Goal: Task Accomplishment & Management: Use online tool/utility

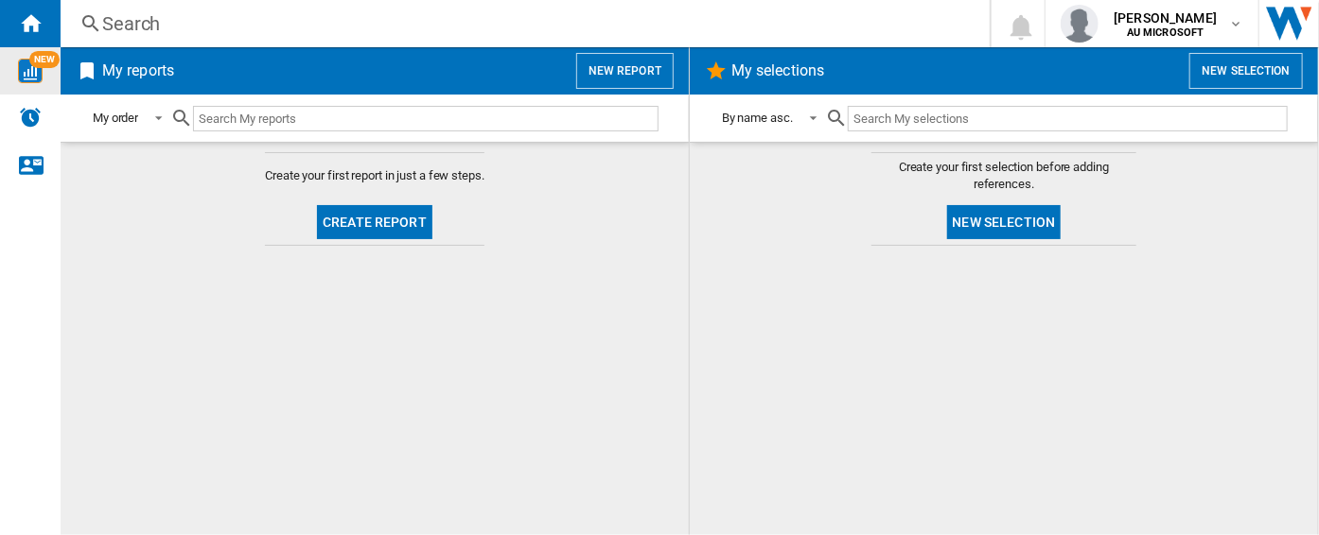
click at [44, 79] on div "NEW" at bounding box center [30, 71] width 61 height 25
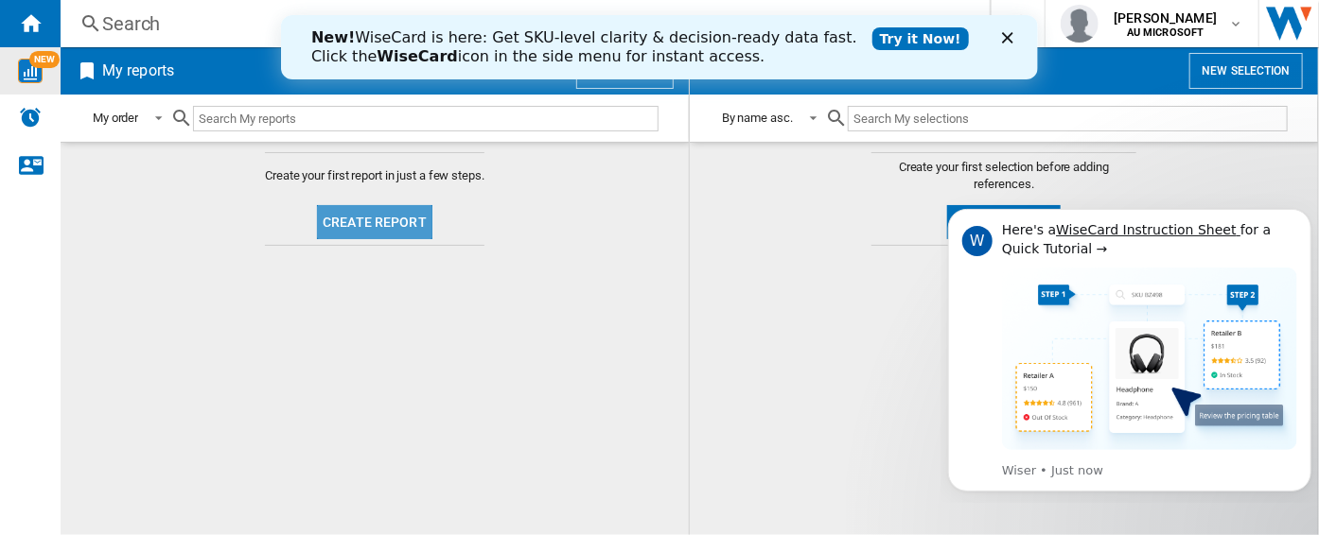
click at [375, 218] on button "Create report" at bounding box center [374, 222] width 115 height 34
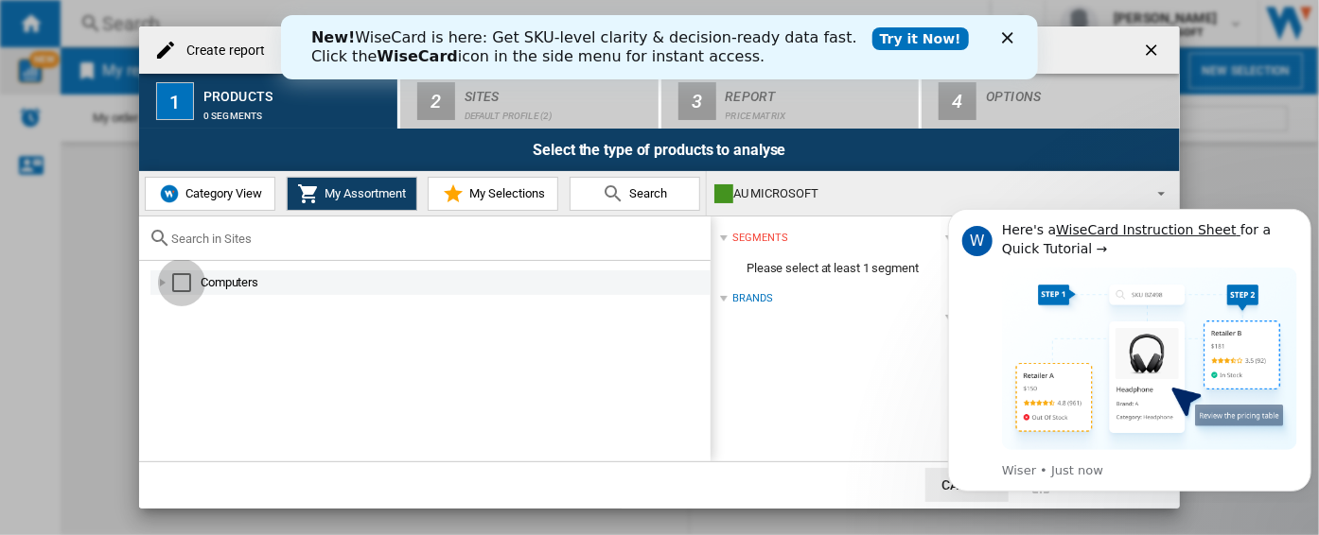
click at [181, 285] on div "Select" at bounding box center [181, 282] width 19 height 19
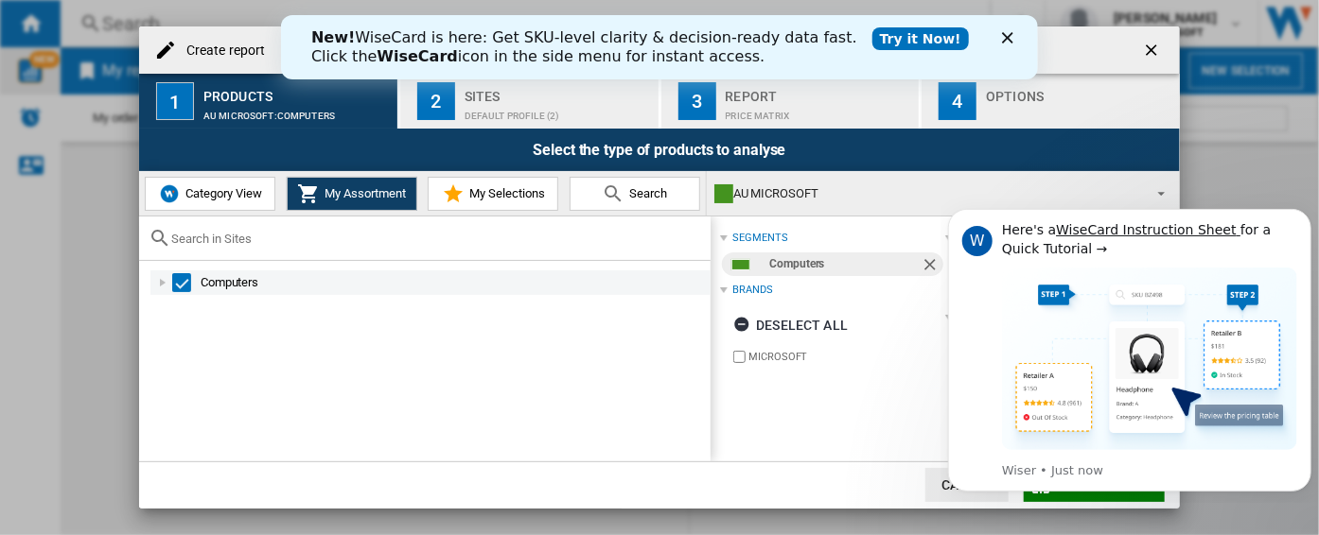
click at [161, 284] on div at bounding box center [162, 282] width 19 height 19
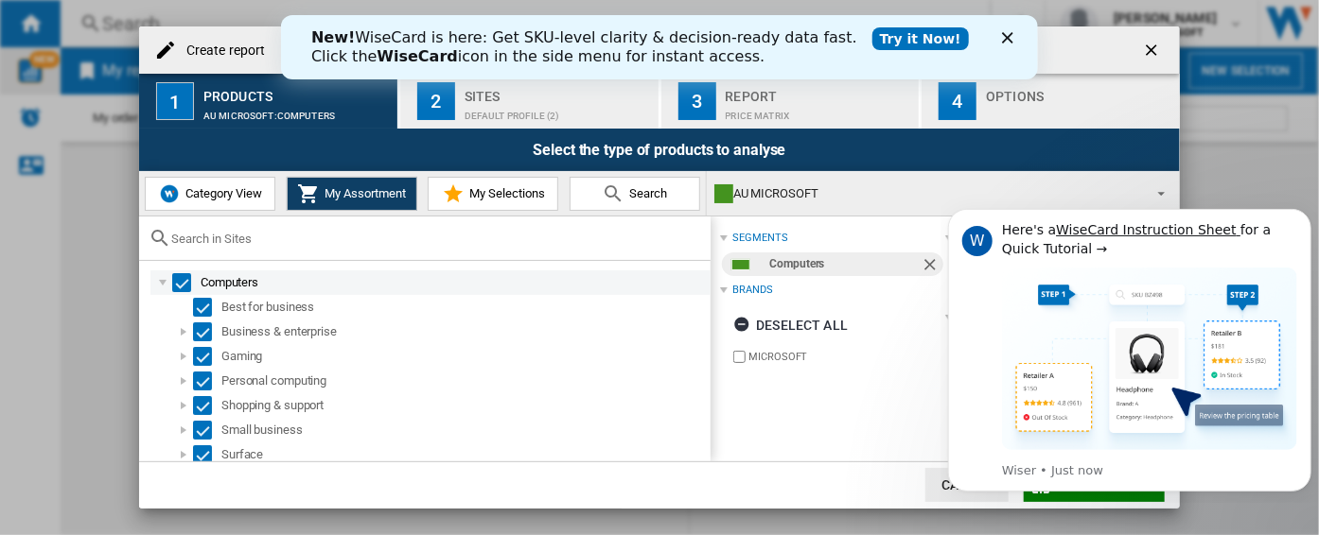
click at [184, 292] on div "Select" at bounding box center [181, 282] width 19 height 19
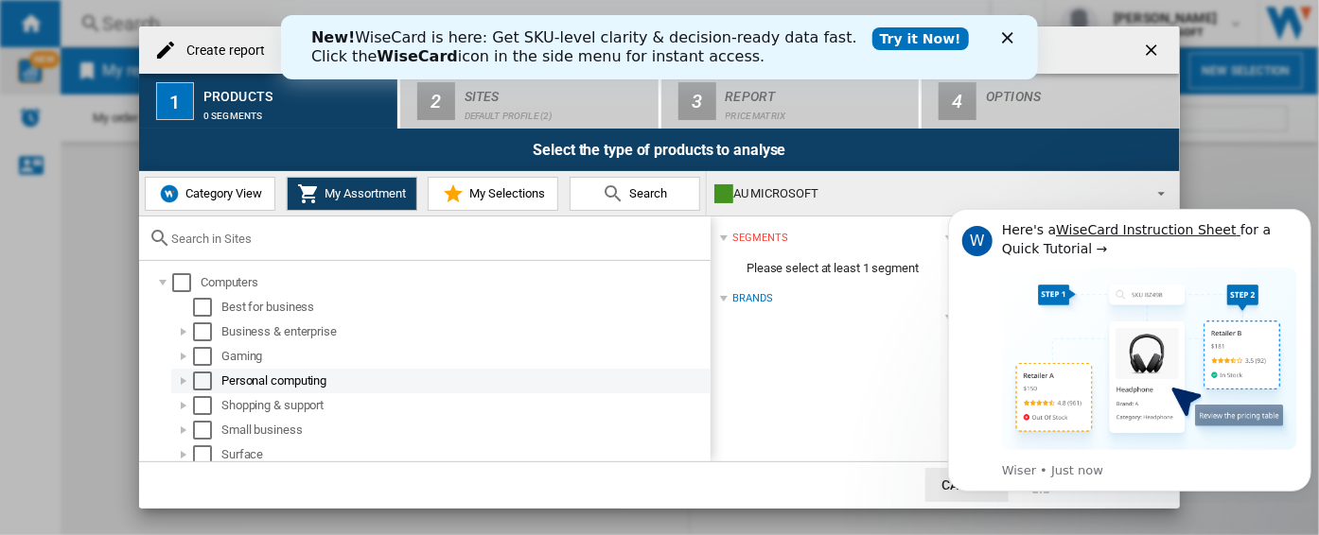
click at [202, 379] on div "Select" at bounding box center [202, 381] width 19 height 19
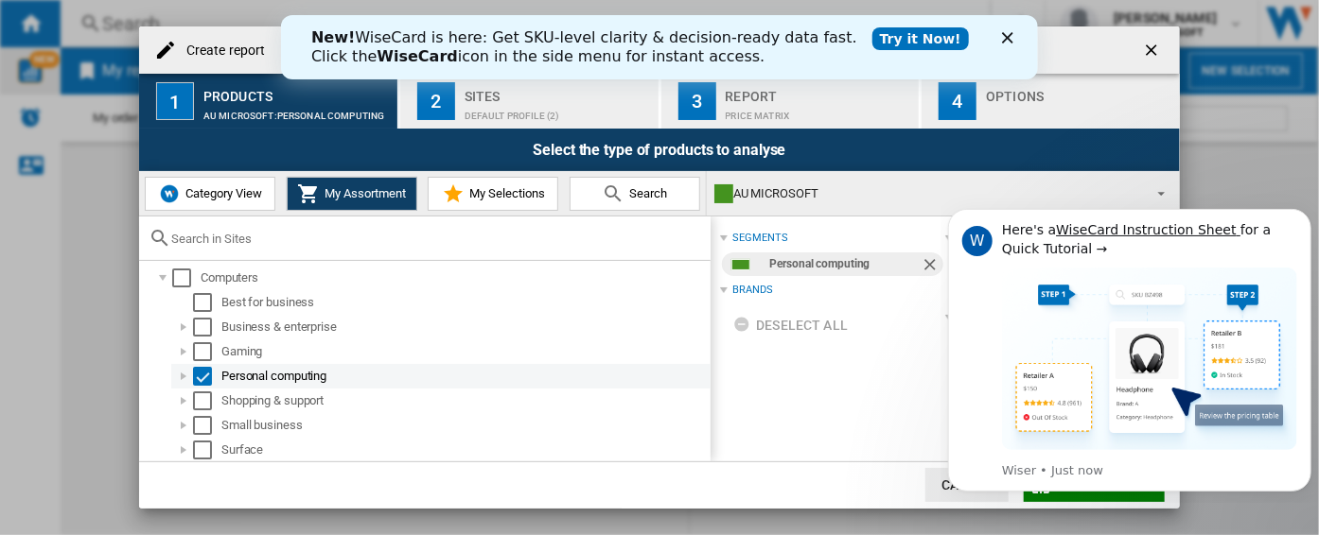
scroll to position [6, 0]
click at [1306, 209] on icon "Dismiss notification" at bounding box center [1305, 213] width 10 height 10
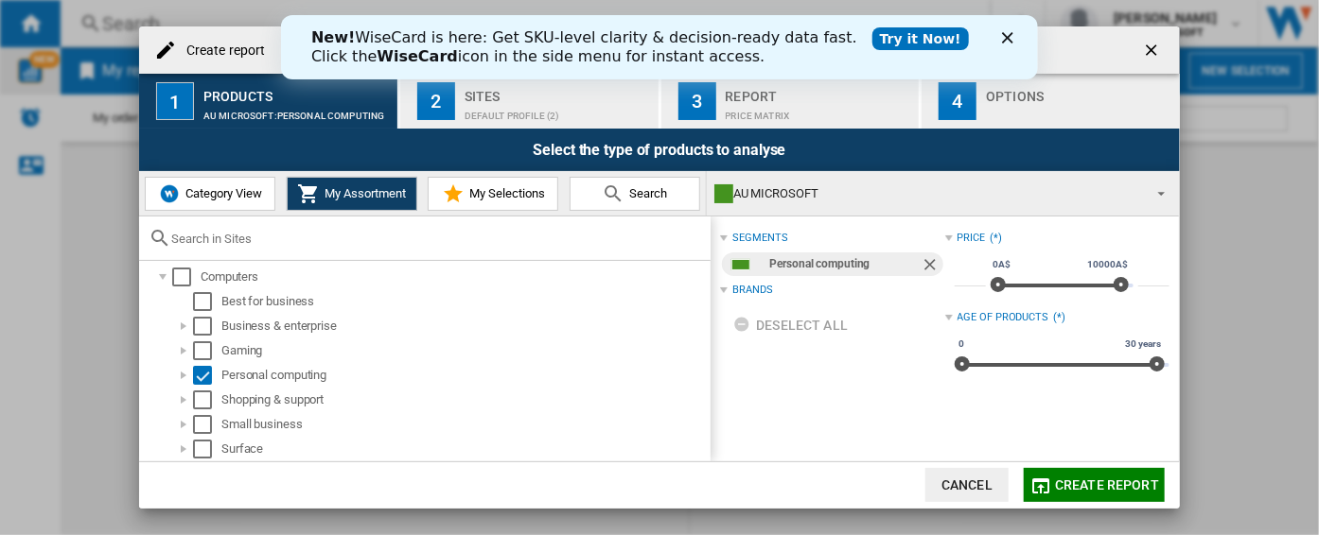
click at [496, 193] on span "My Selections" at bounding box center [505, 193] width 80 height 14
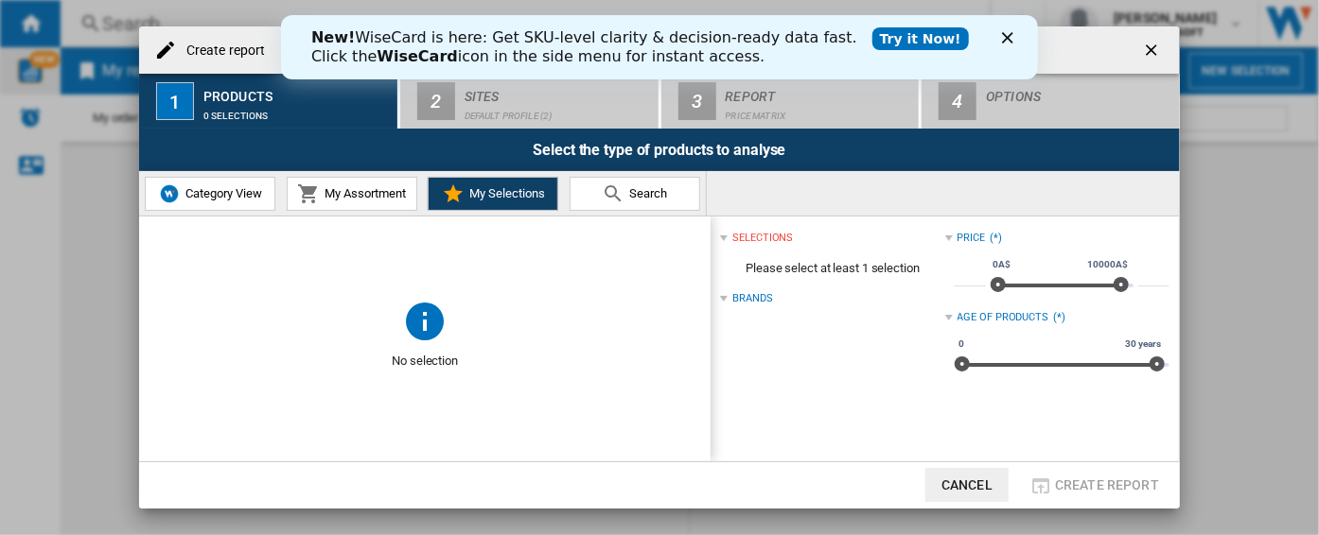
click at [329, 194] on span "My Assortment" at bounding box center [363, 193] width 86 height 14
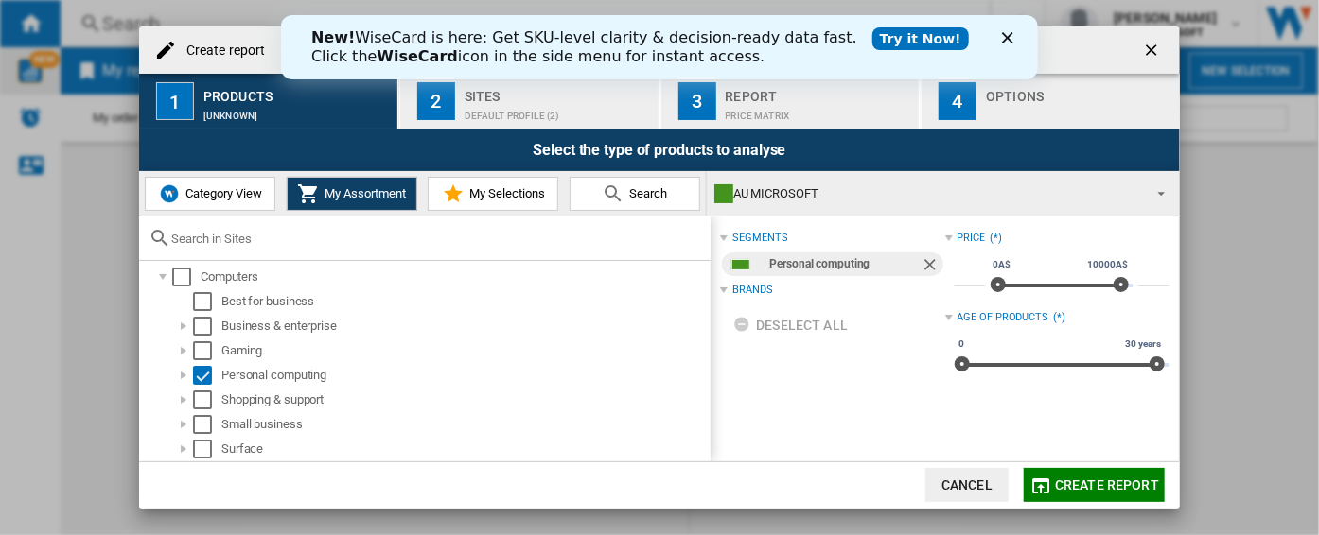
click at [1105, 481] on span "Create report" at bounding box center [1107, 485] width 104 height 15
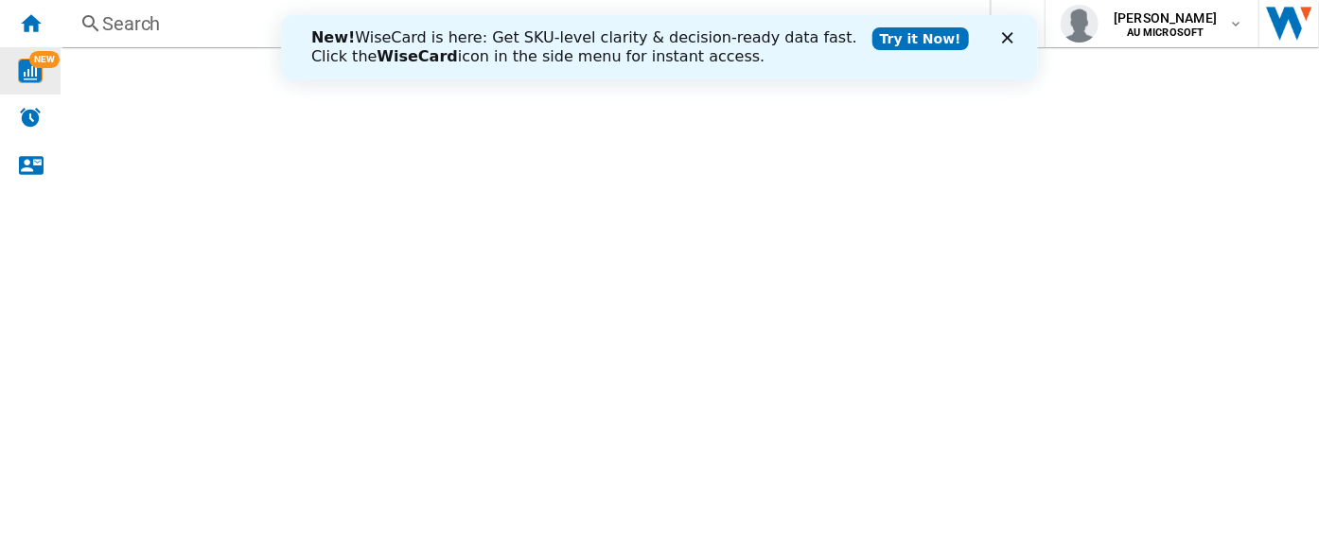
click at [1013, 41] on div "Close" at bounding box center [1010, 37] width 19 height 11
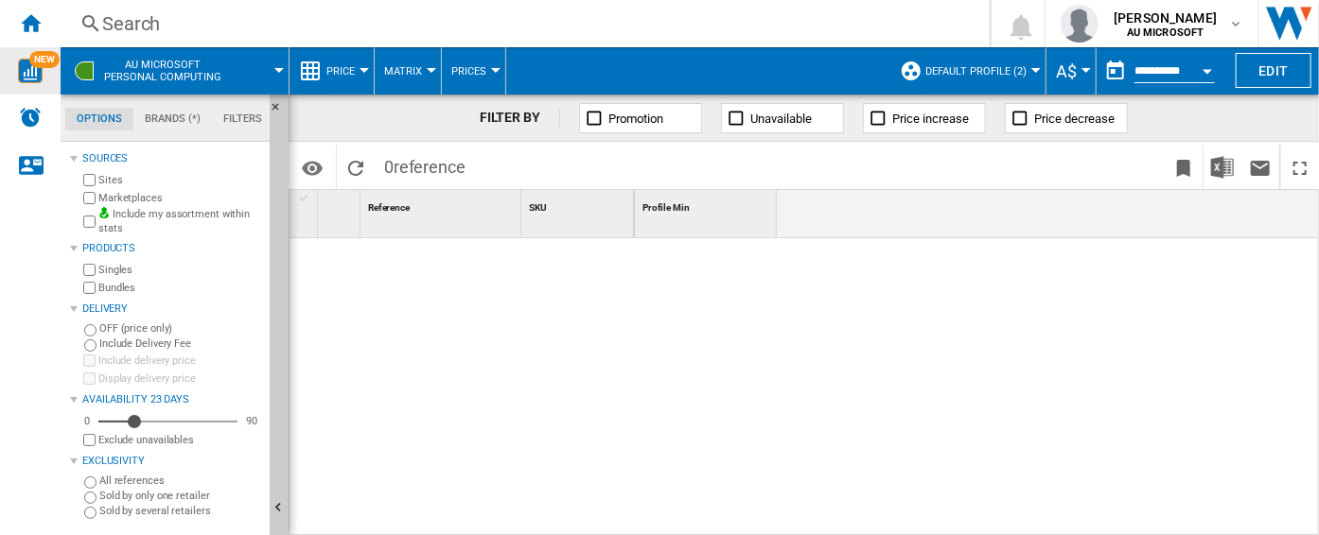
click at [350, 67] on span "Price" at bounding box center [340, 71] width 28 height 12
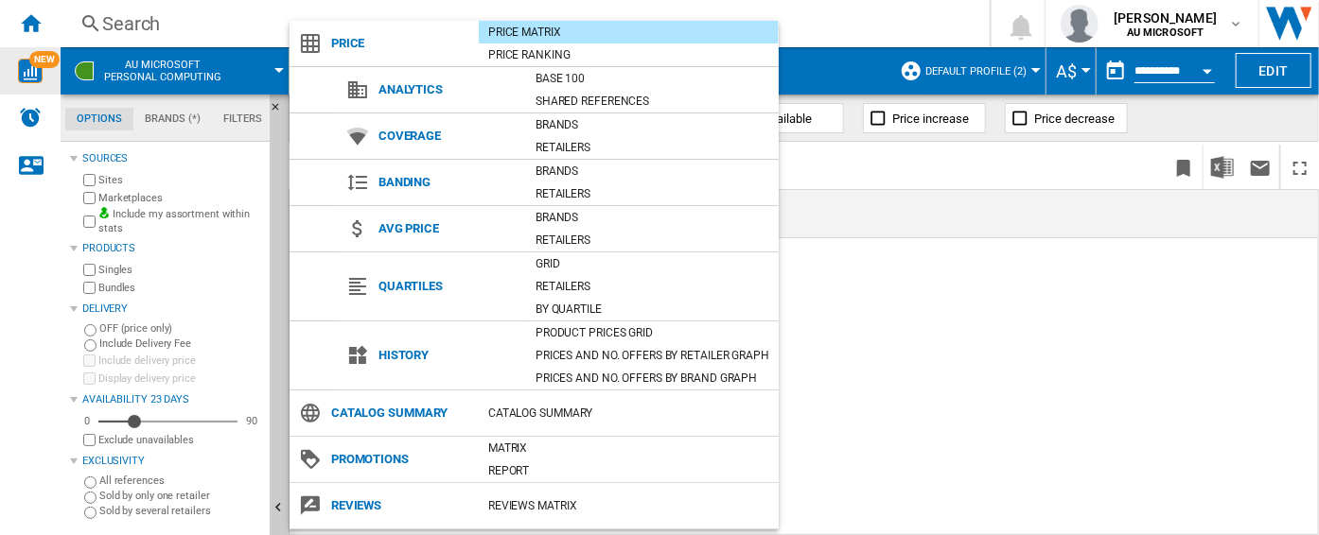
click at [1034, 356] on md-backdrop at bounding box center [659, 267] width 1319 height 535
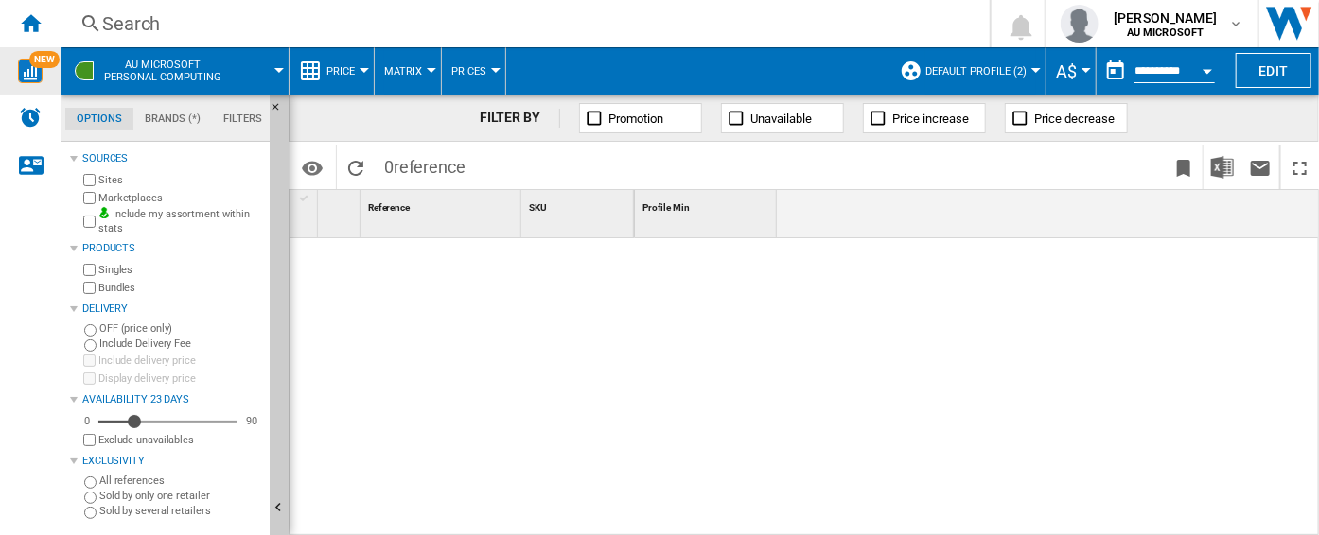
click at [412, 81] on button "Matrix" at bounding box center [407, 70] width 47 height 47
click at [473, 69] on md-backdrop at bounding box center [659, 267] width 1319 height 535
drag, startPoint x: 129, startPoint y: 416, endPoint x: 112, endPoint y: 420, distance: 17.4
click at [112, 420] on div "Availability" at bounding box center [112, 421] width 19 height 19
click at [227, 122] on md-tab-item "Filters" at bounding box center [242, 119] width 61 height 23
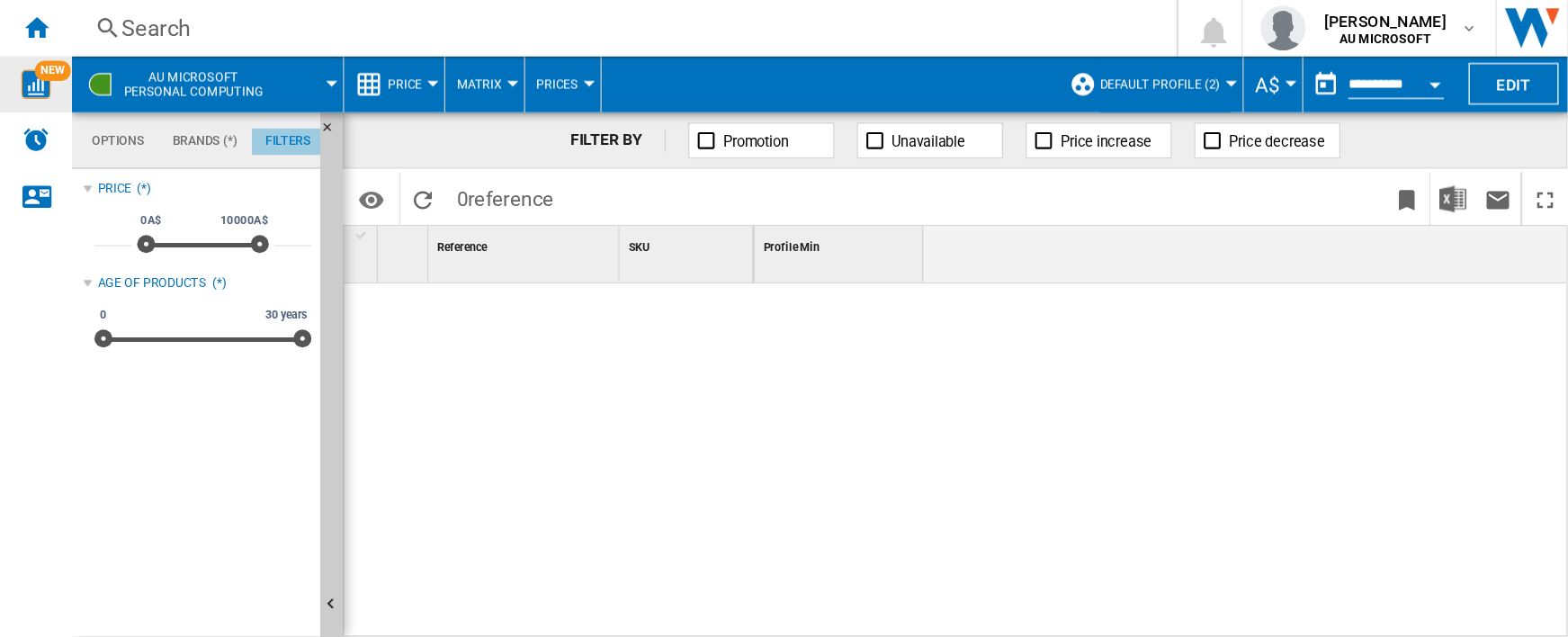
scroll to position [117, 0]
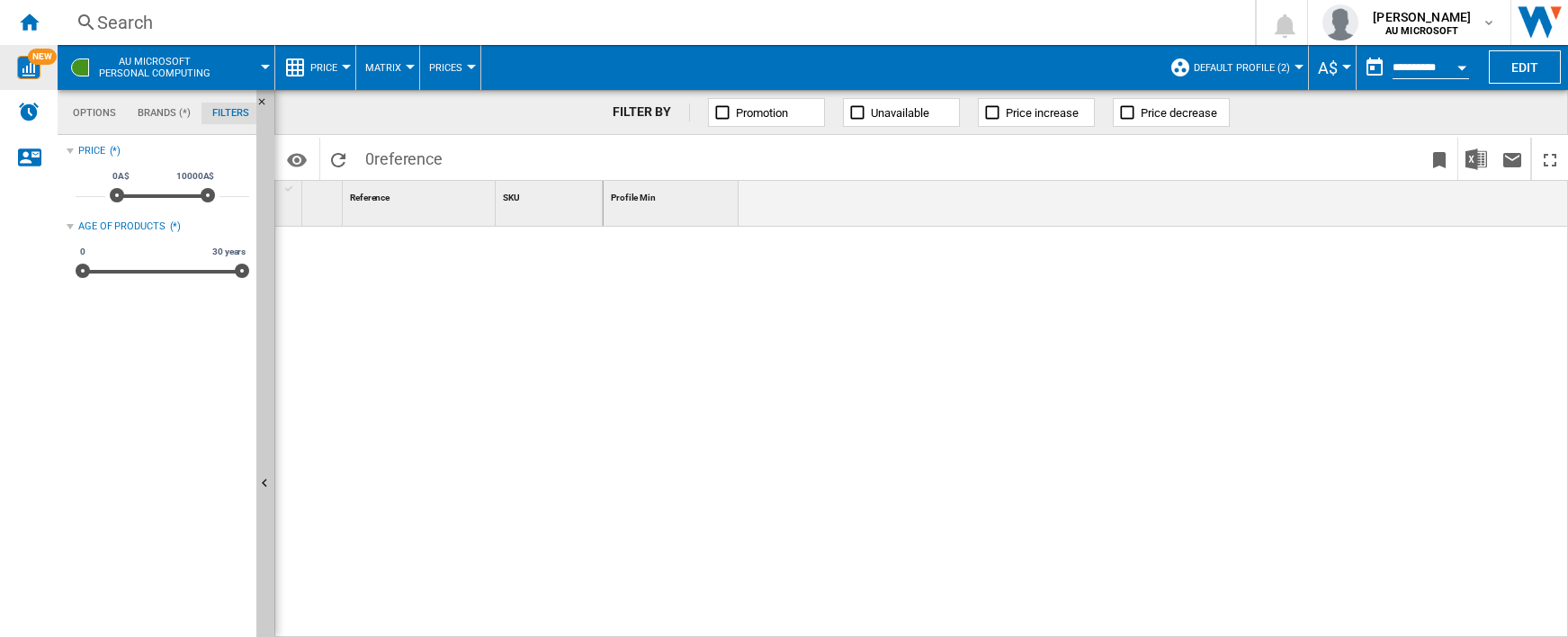
click at [172, 63] on span "AU MICROSOFT Personal computing" at bounding box center [154, 68] width 111 height 24
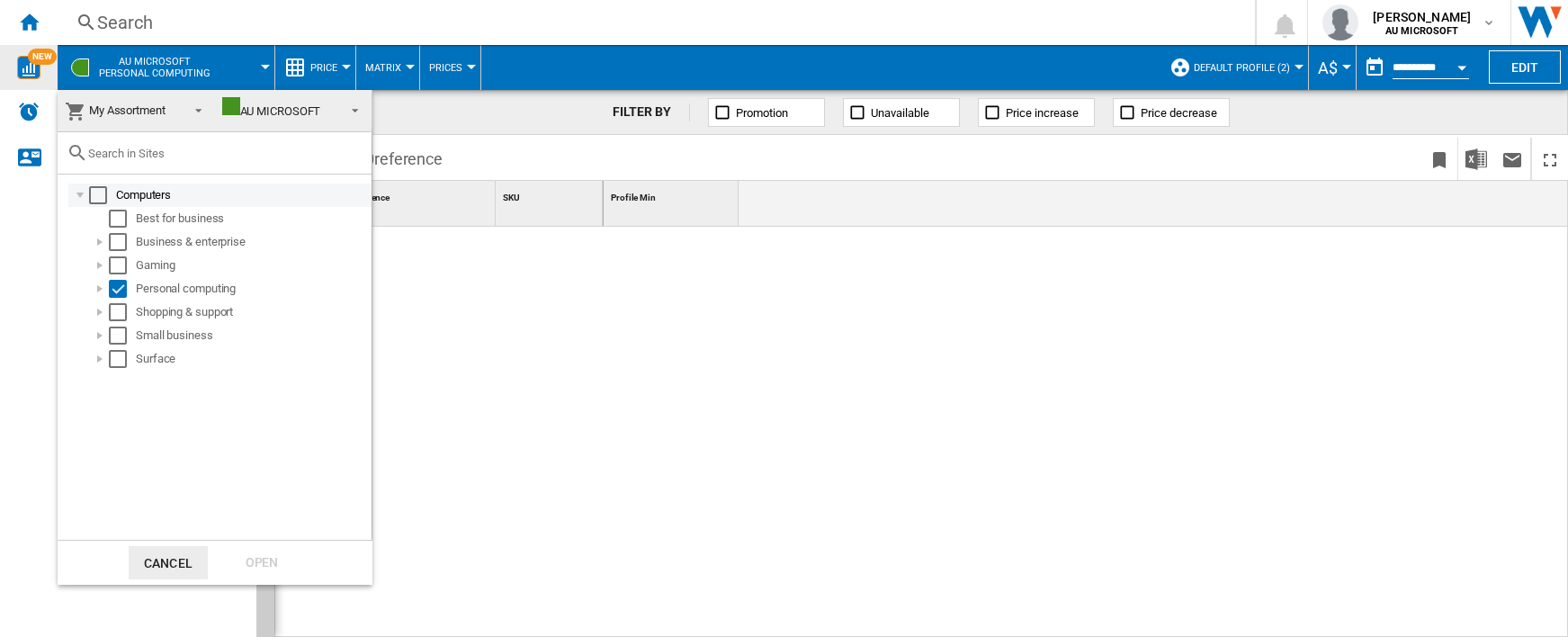
click at [92, 192] on div "Select" at bounding box center [98, 195] width 18 height 18
click at [236, 509] on div "Open" at bounding box center [261, 562] width 79 height 33
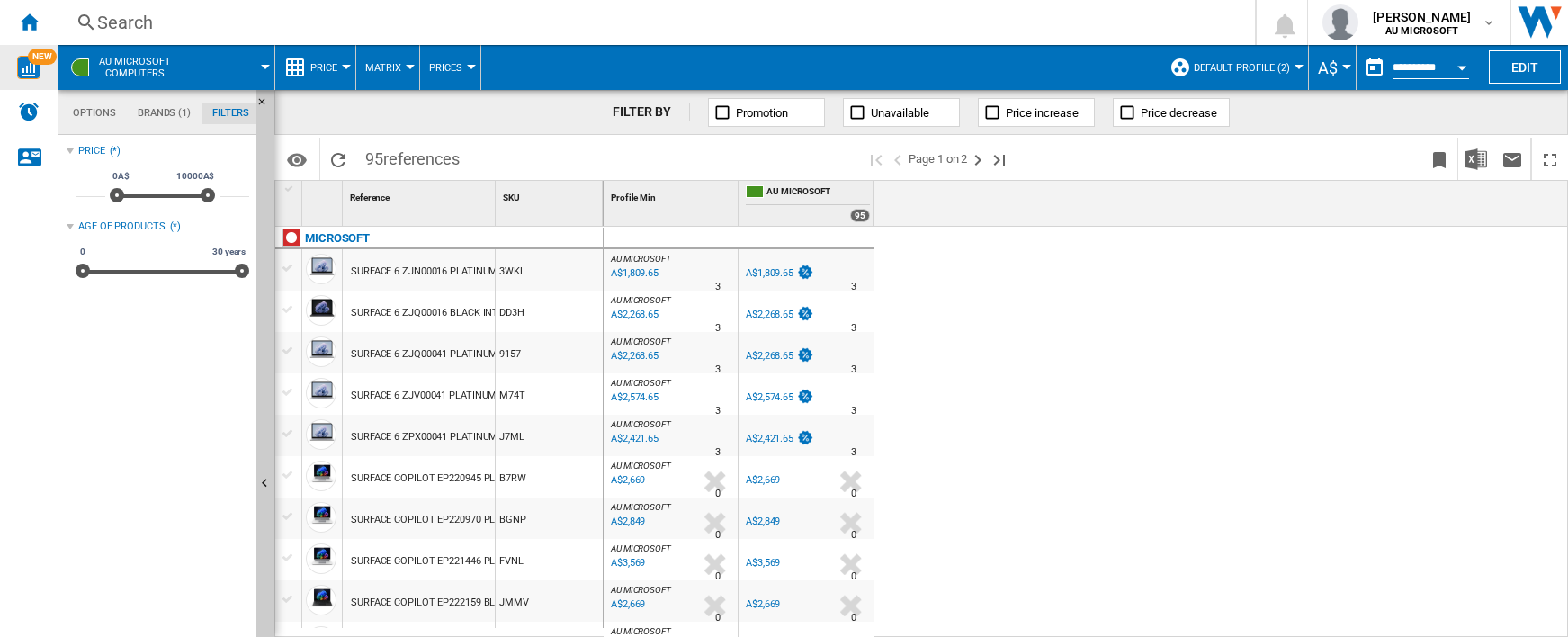
click at [180, 115] on md-tab-item "Brands (1)" at bounding box center [164, 113] width 75 height 22
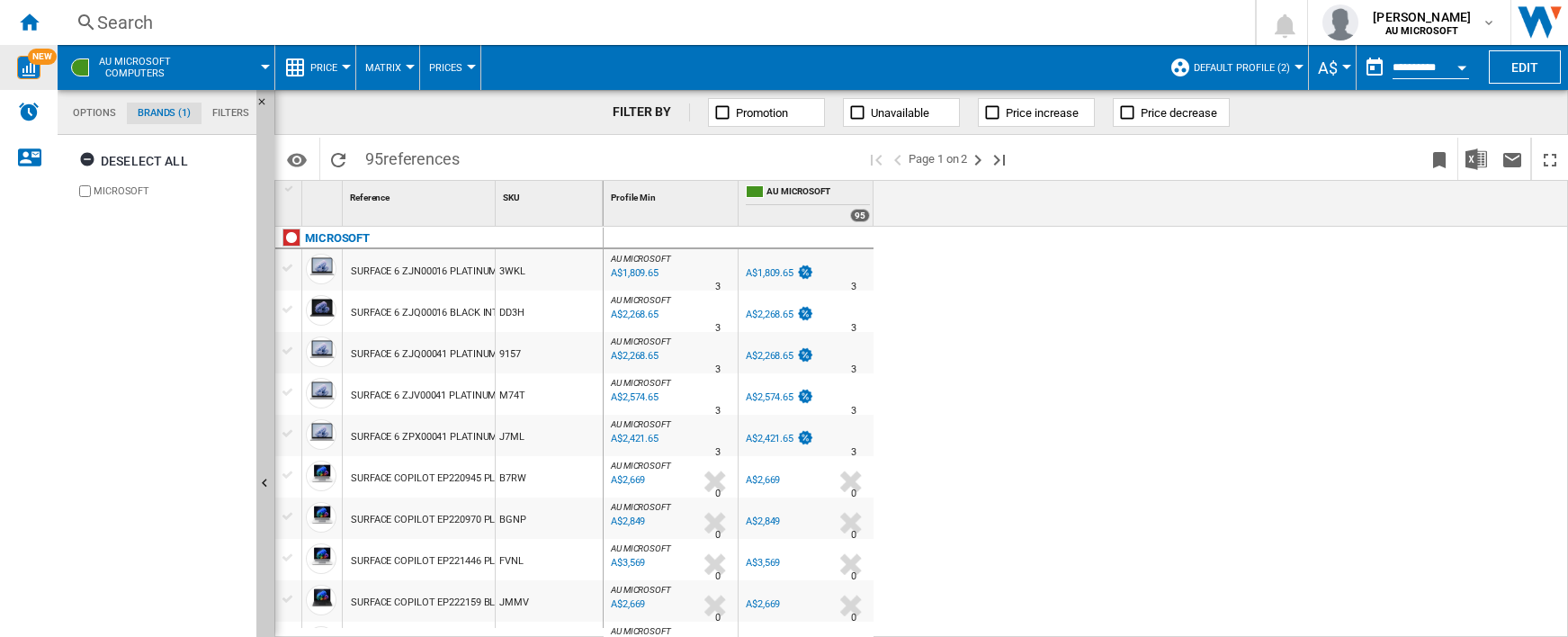
scroll to position [69, 0]
click at [105, 160] on div "Deselect all" at bounding box center [133, 161] width 108 height 32
click at [104, 121] on md-tab-item "Options" at bounding box center [94, 113] width 65 height 22
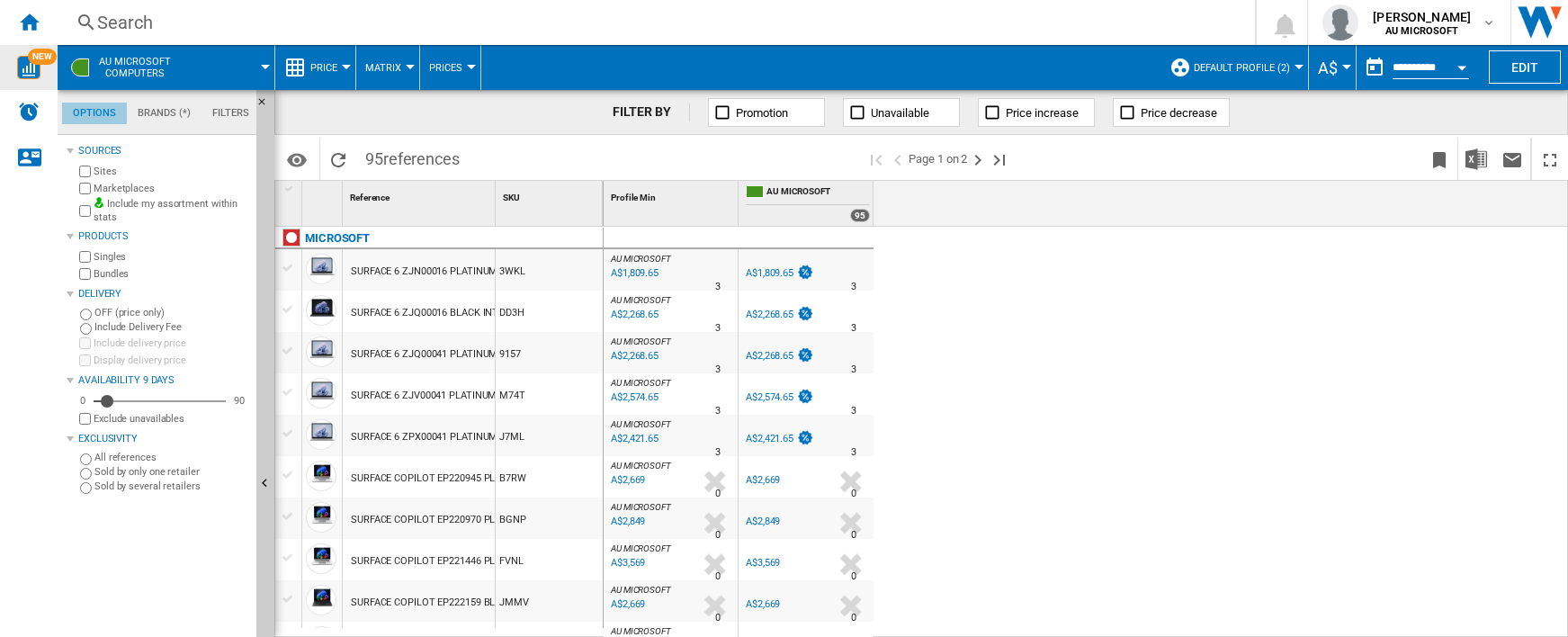
scroll to position [22, 0]
click at [160, 115] on md-tab-item "Brands (*)" at bounding box center [164, 113] width 75 height 22
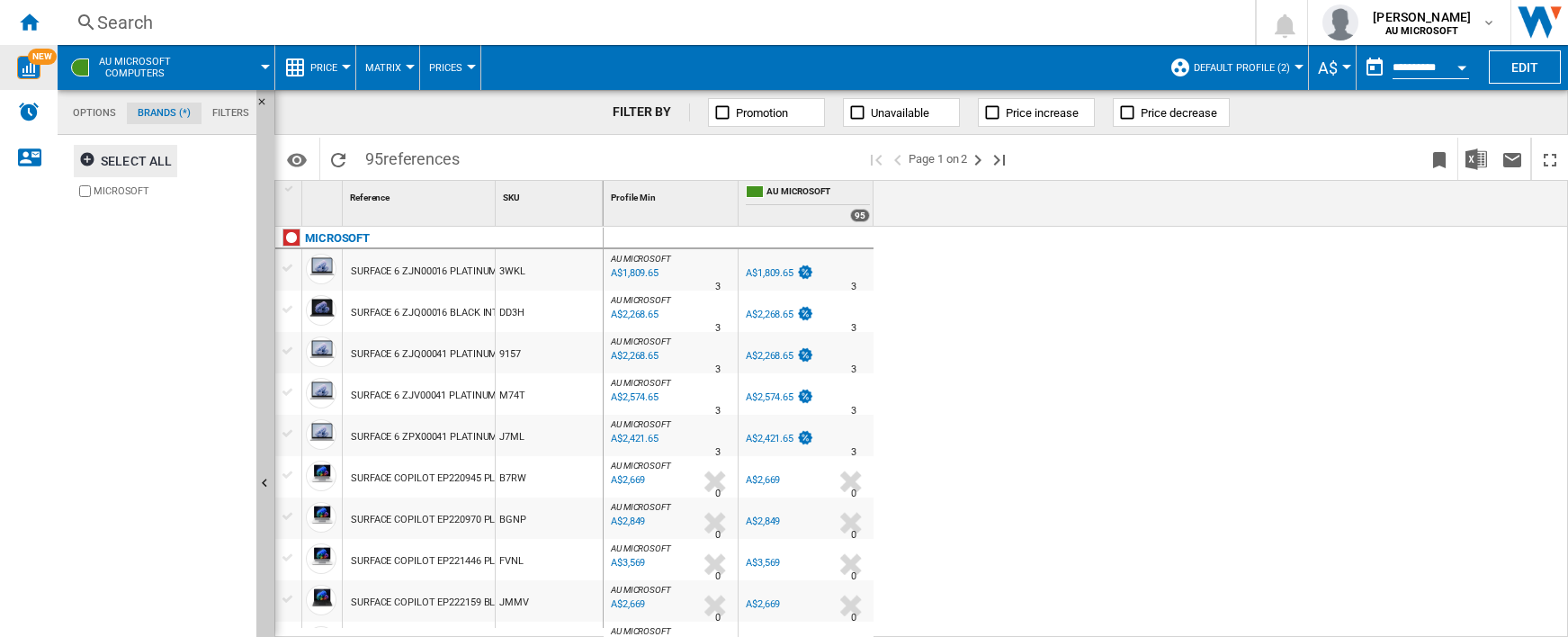
click at [237, 118] on md-tab-item "Filters" at bounding box center [230, 113] width 58 height 22
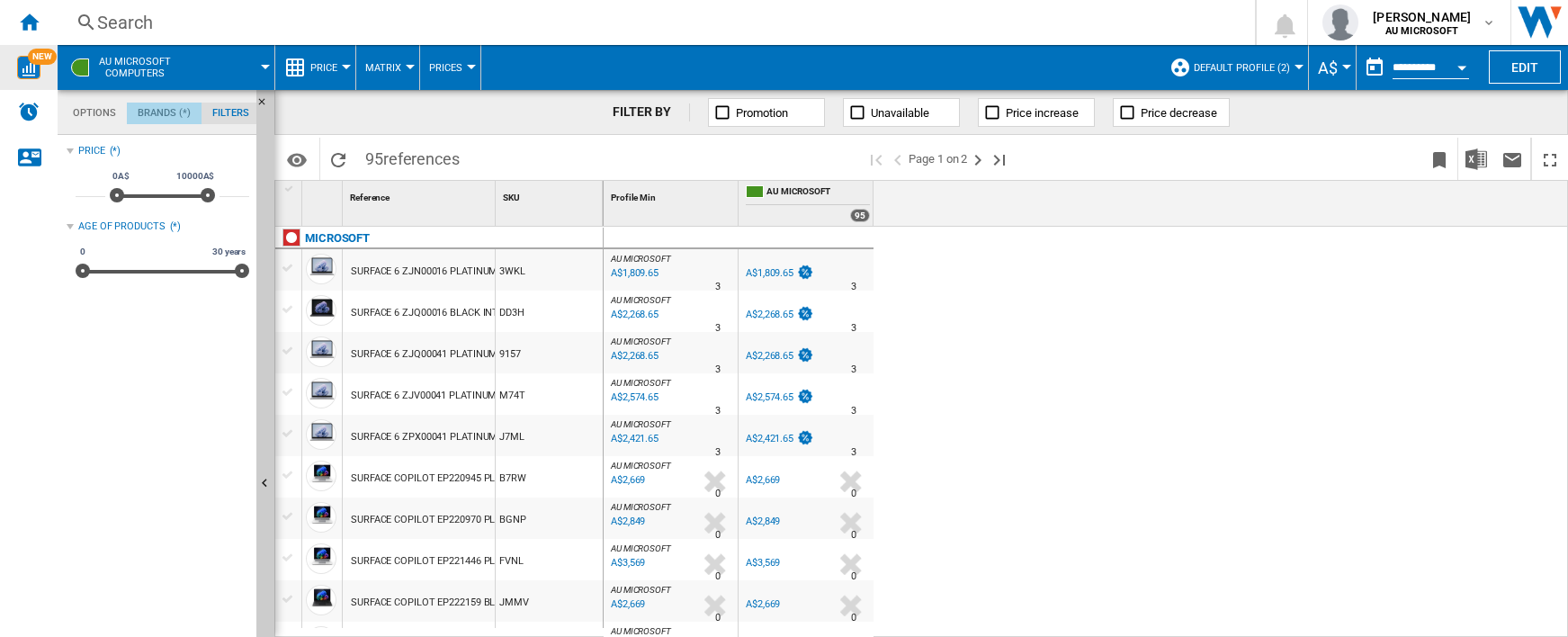
click at [168, 122] on md-tab-item "Brands (*)" at bounding box center [164, 113] width 75 height 22
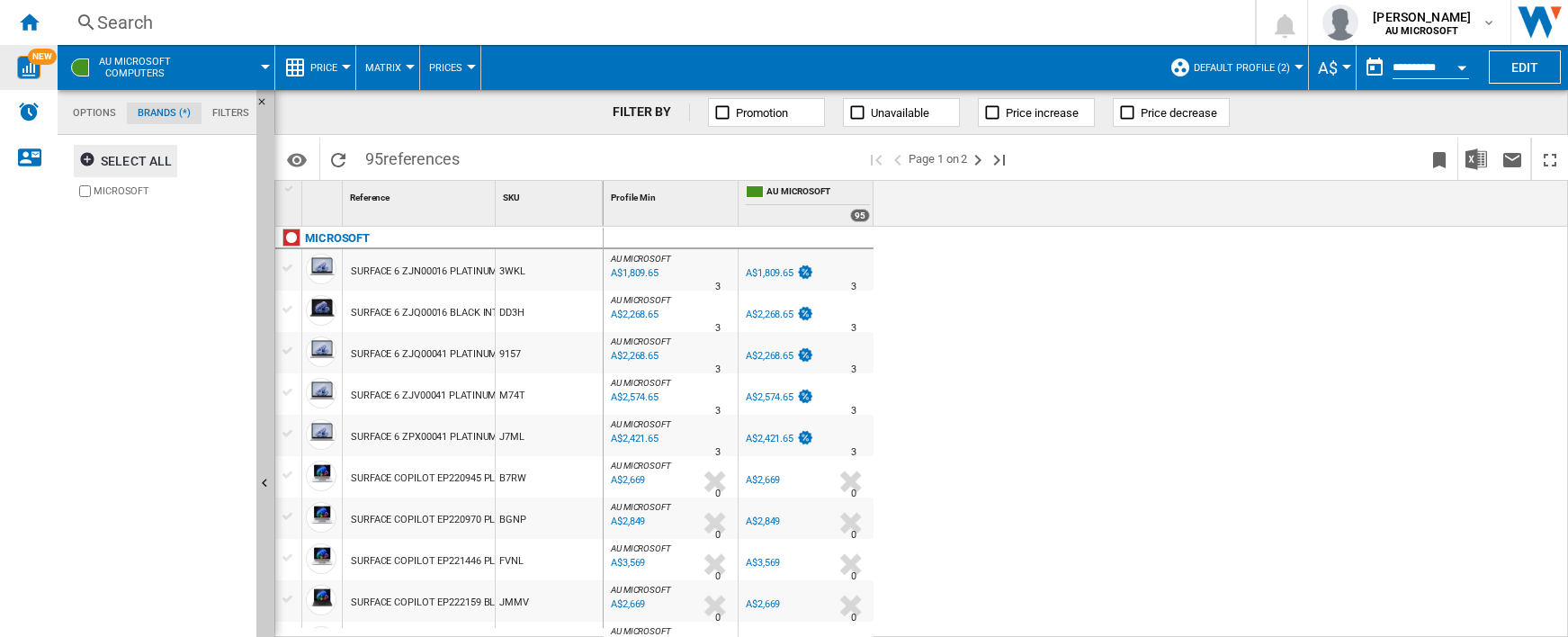
click at [61, 116] on md-tabs-canvas "Options Brands (*) Filters Options Brands (*) Filters" at bounding box center [165, 112] width 216 height 45
click at [93, 104] on md-tab-item "Options" at bounding box center [94, 113] width 65 height 22
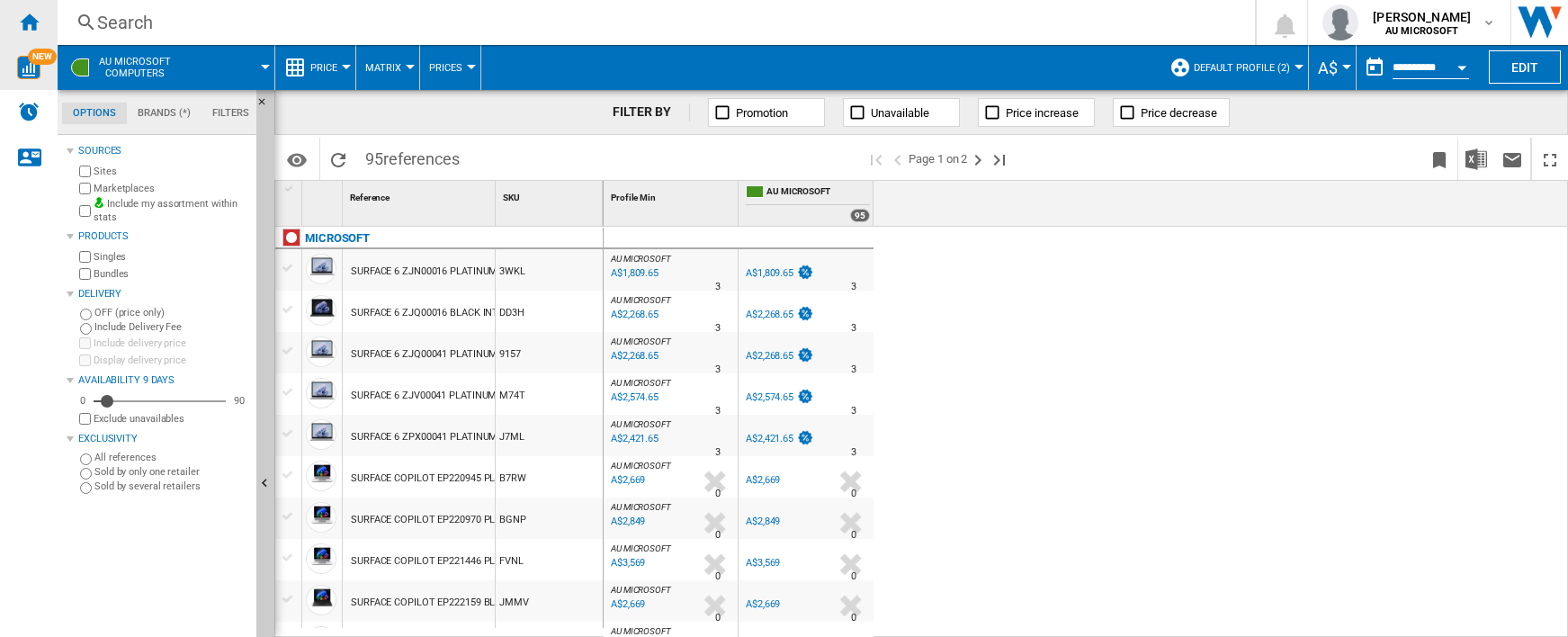
click at [23, 29] on ng-md-icon "Home" at bounding box center [29, 21] width 22 height 22
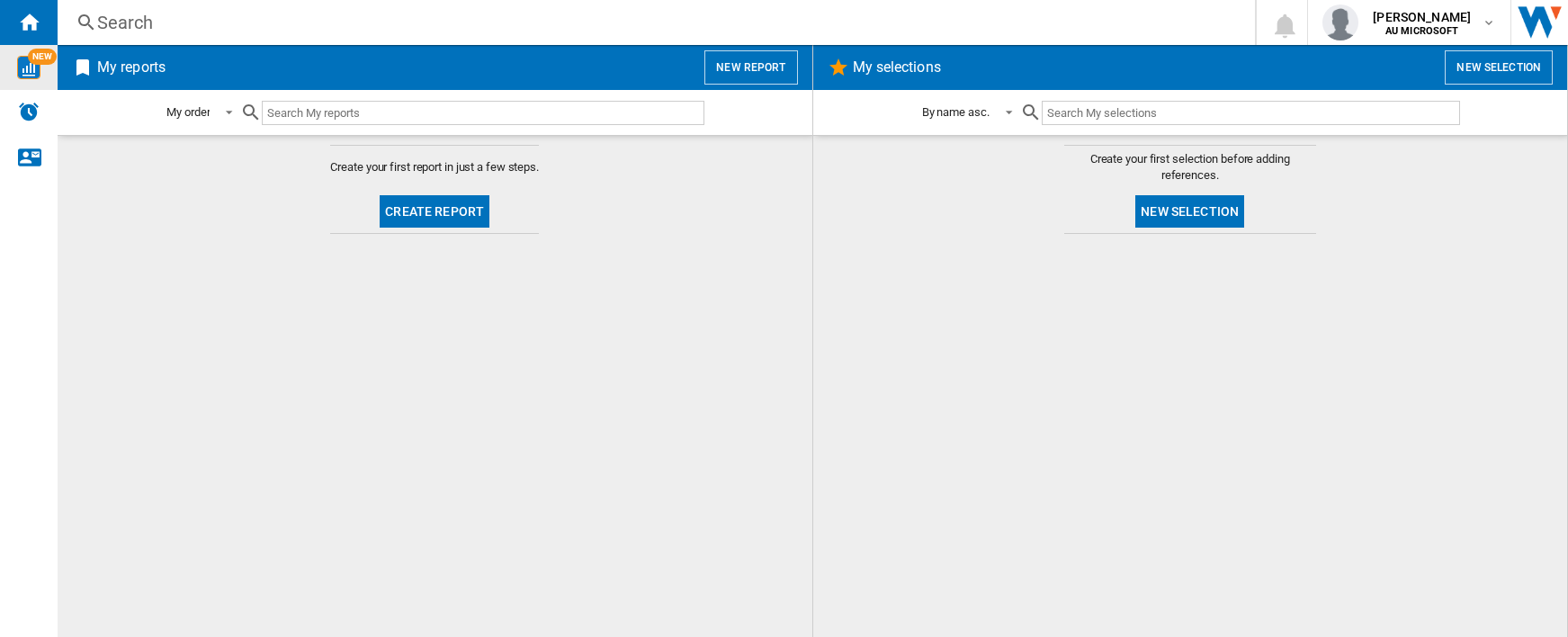
click at [1202, 209] on button "New selection" at bounding box center [1190, 211] width 108 height 32
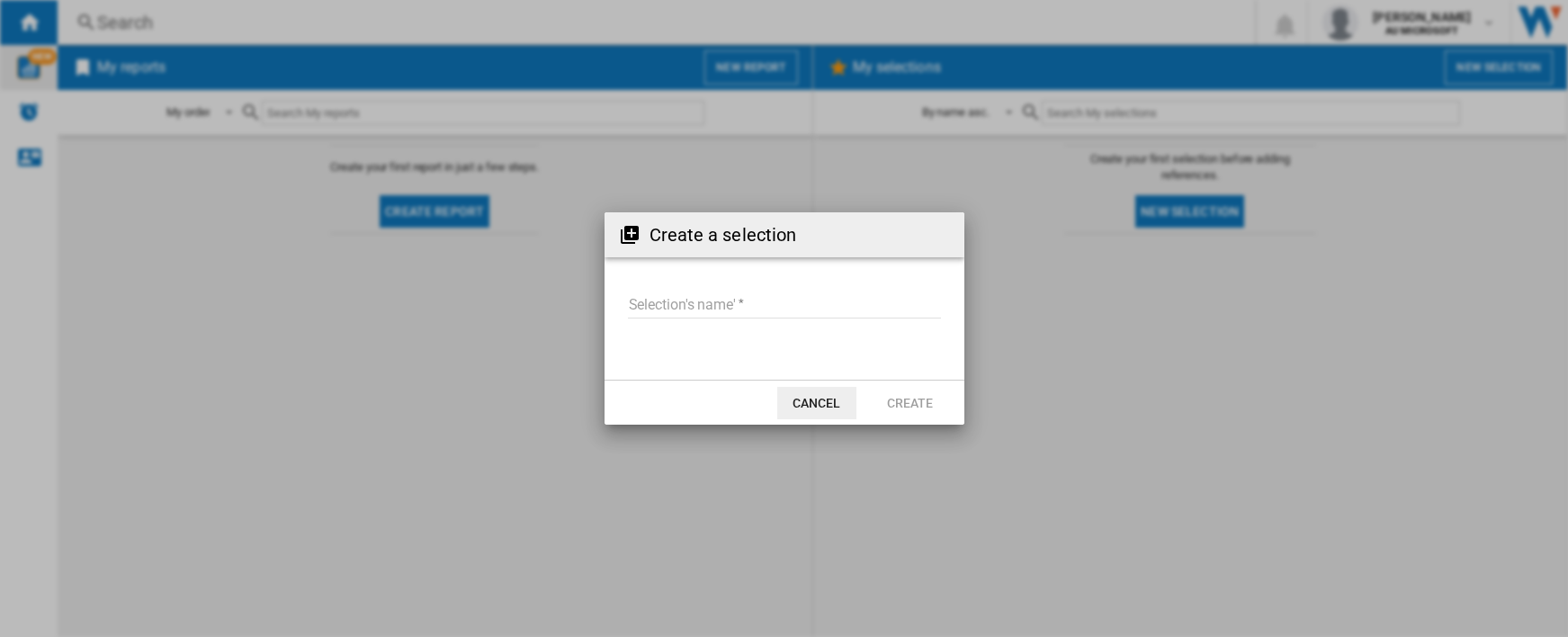
click at [675, 302] on input "Selection's name'" at bounding box center [784, 305] width 313 height 27
type input "*********"
click at [900, 387] on button "Create" at bounding box center [910, 403] width 79 height 32
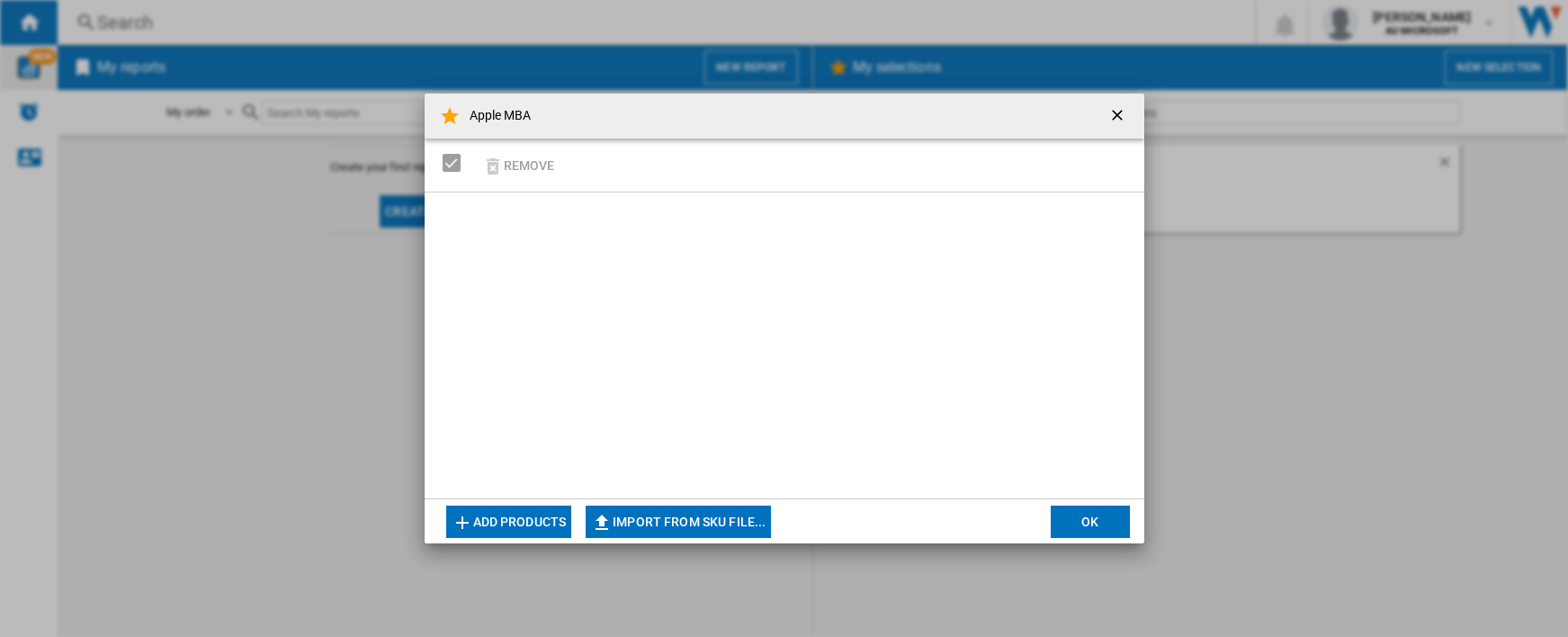
click at [1086, 509] on button "OK" at bounding box center [1090, 522] width 79 height 32
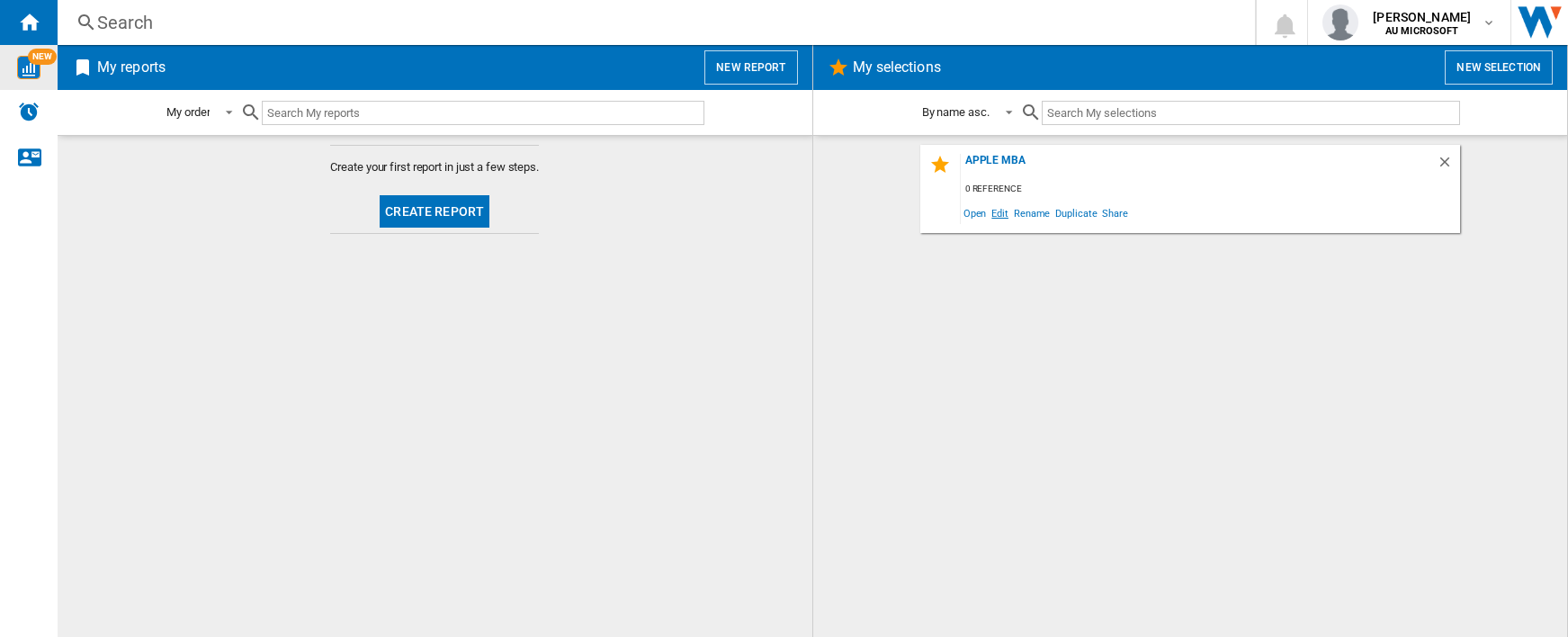
click at [1002, 216] on span "Edit" at bounding box center [1000, 213] width 23 height 25
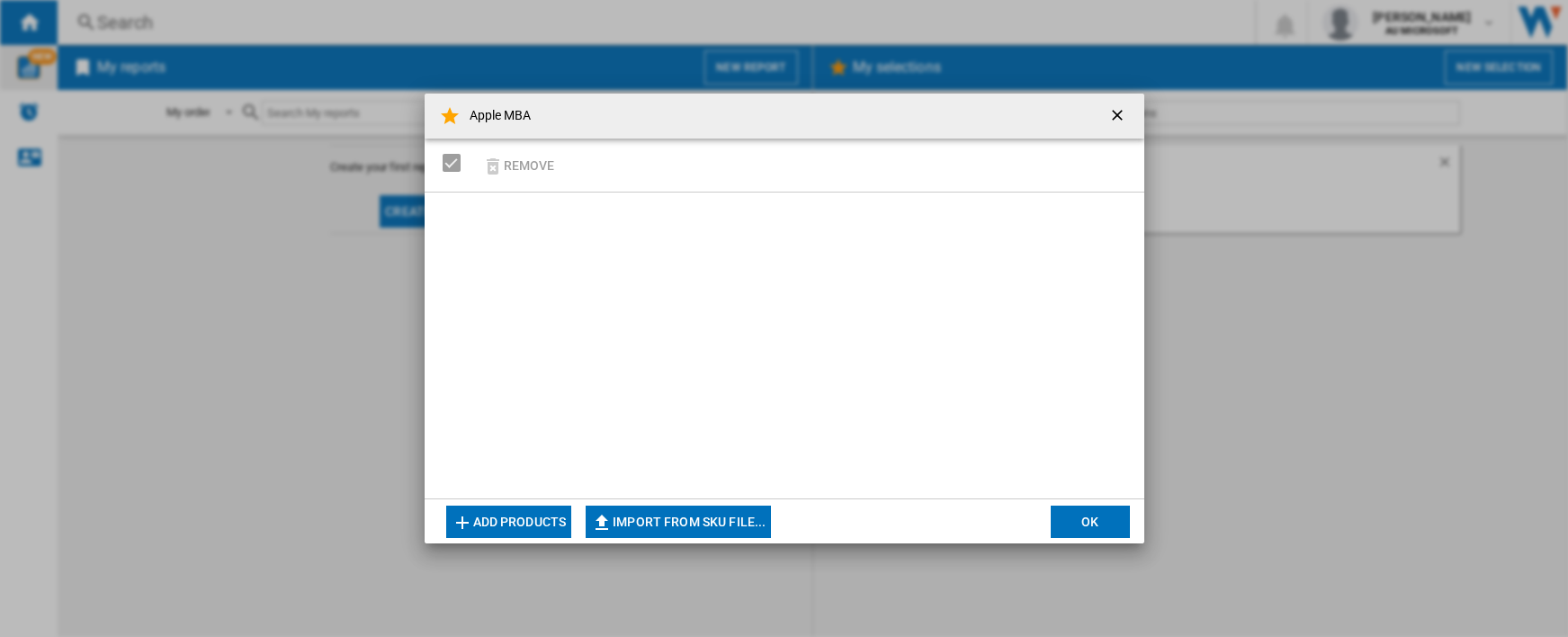
click at [538, 509] on button "Add products" at bounding box center [509, 522] width 126 height 32
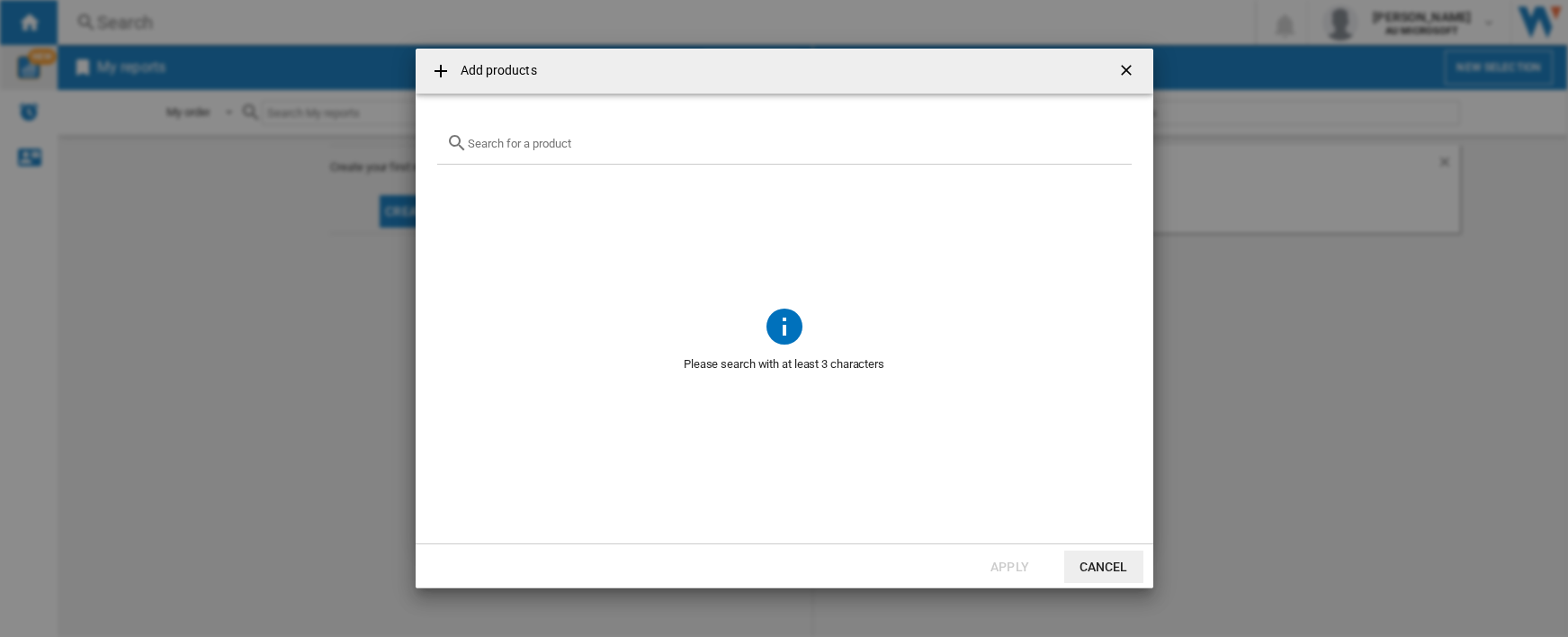
click at [567, 156] on div at bounding box center [784, 144] width 694 height 42
click at [559, 144] on input "text" at bounding box center [795, 144] width 655 height 13
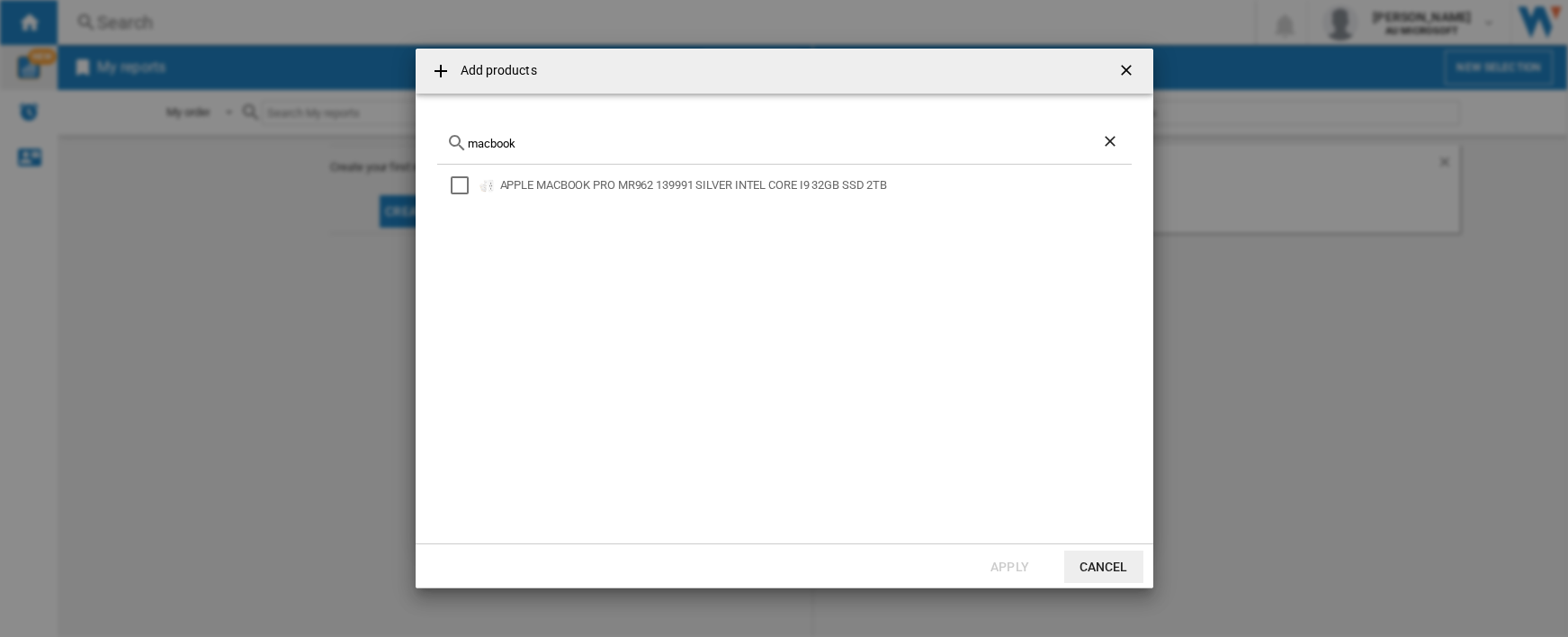
drag, startPoint x: 522, startPoint y: 140, endPoint x: 447, endPoint y: 139, distance: 75.0
click at [447, 139] on div "macbook" at bounding box center [784, 144] width 694 height 42
drag, startPoint x: 529, startPoint y: 147, endPoint x: 456, endPoint y: 140, distance: 73.3
click at [456, 140] on div "mba" at bounding box center [784, 144] width 694 height 42
type input "m4"
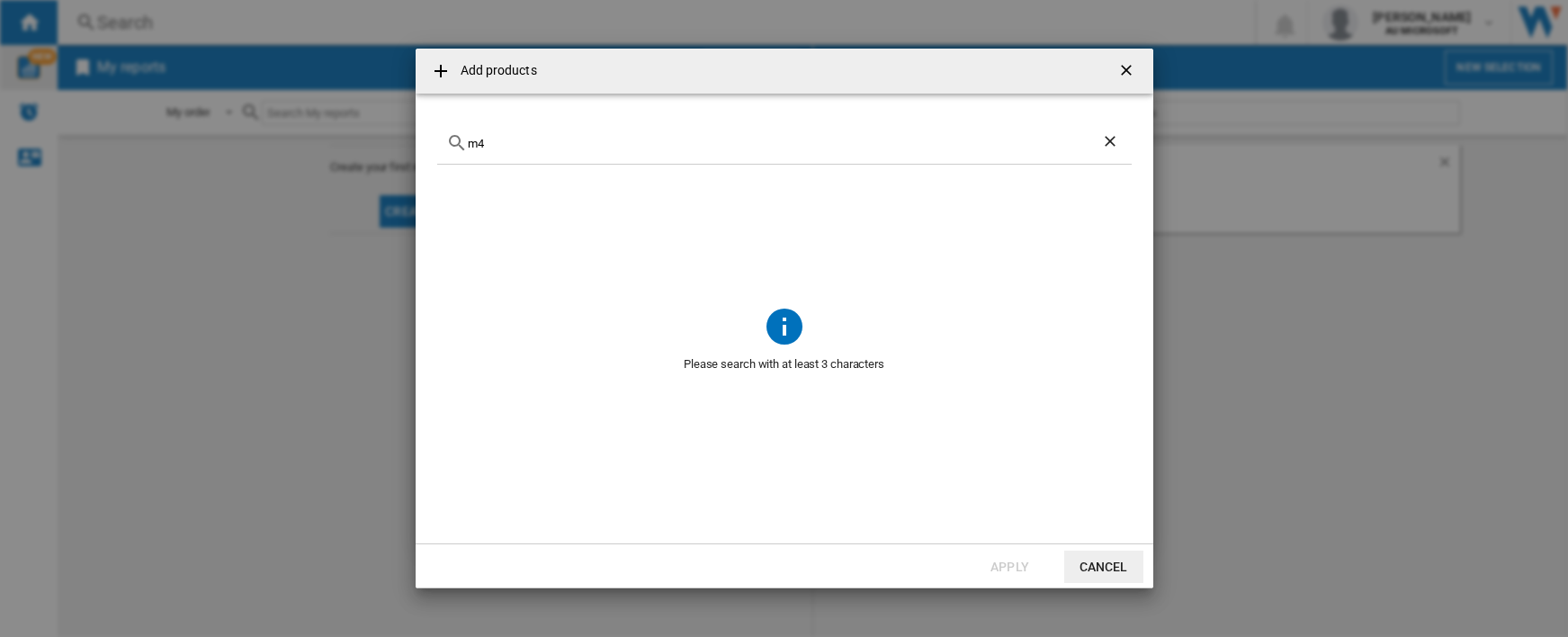
drag, startPoint x: 514, startPoint y: 150, endPoint x: 419, endPoint y: 141, distance: 95.4
click at [419, 141] on md-dialog-content "m4 Please search with at least 3 characters" at bounding box center [784, 318] width 738 height 450
click at [513, 143] on input "m4" at bounding box center [784, 144] width 633 height 13
drag, startPoint x: 509, startPoint y: 147, endPoint x: 443, endPoint y: 147, distance: 66.0
click at [443, 147] on div "m4" at bounding box center [784, 144] width 694 height 42
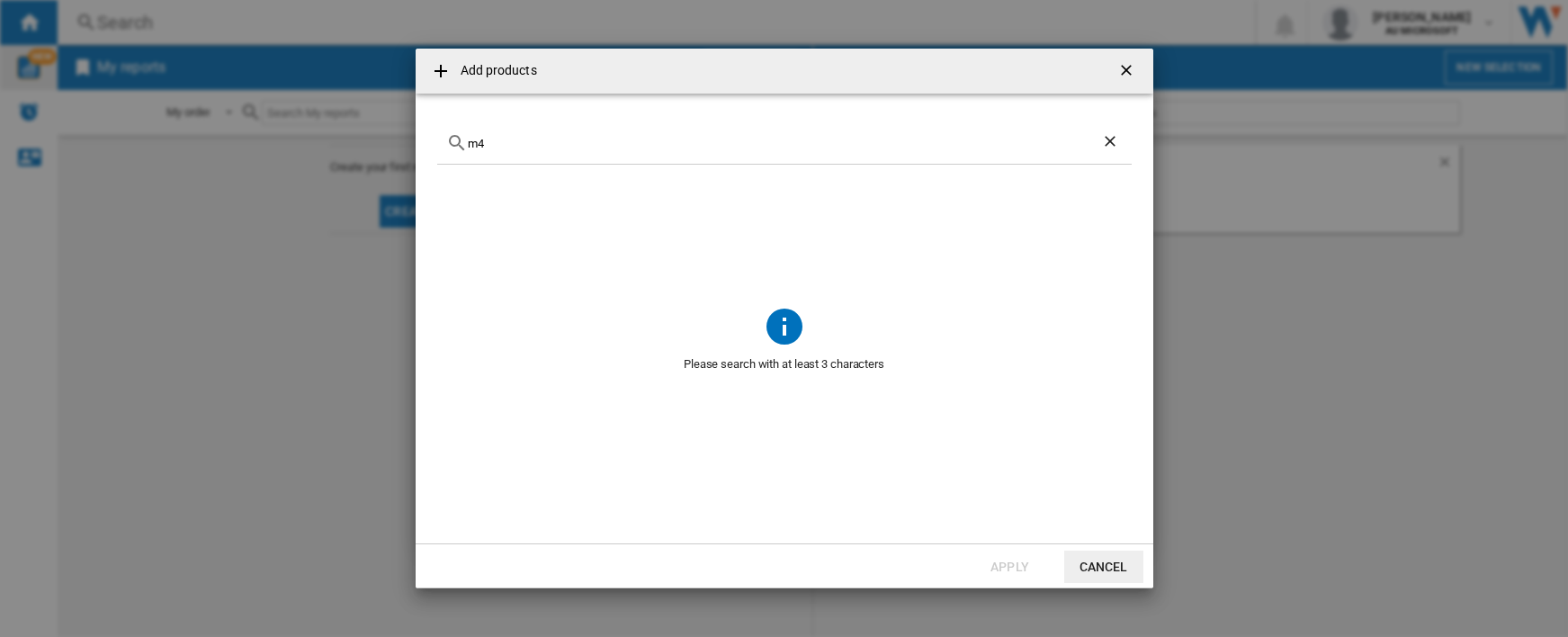
click at [1088, 509] on button "Cancel" at bounding box center [1103, 567] width 79 height 32
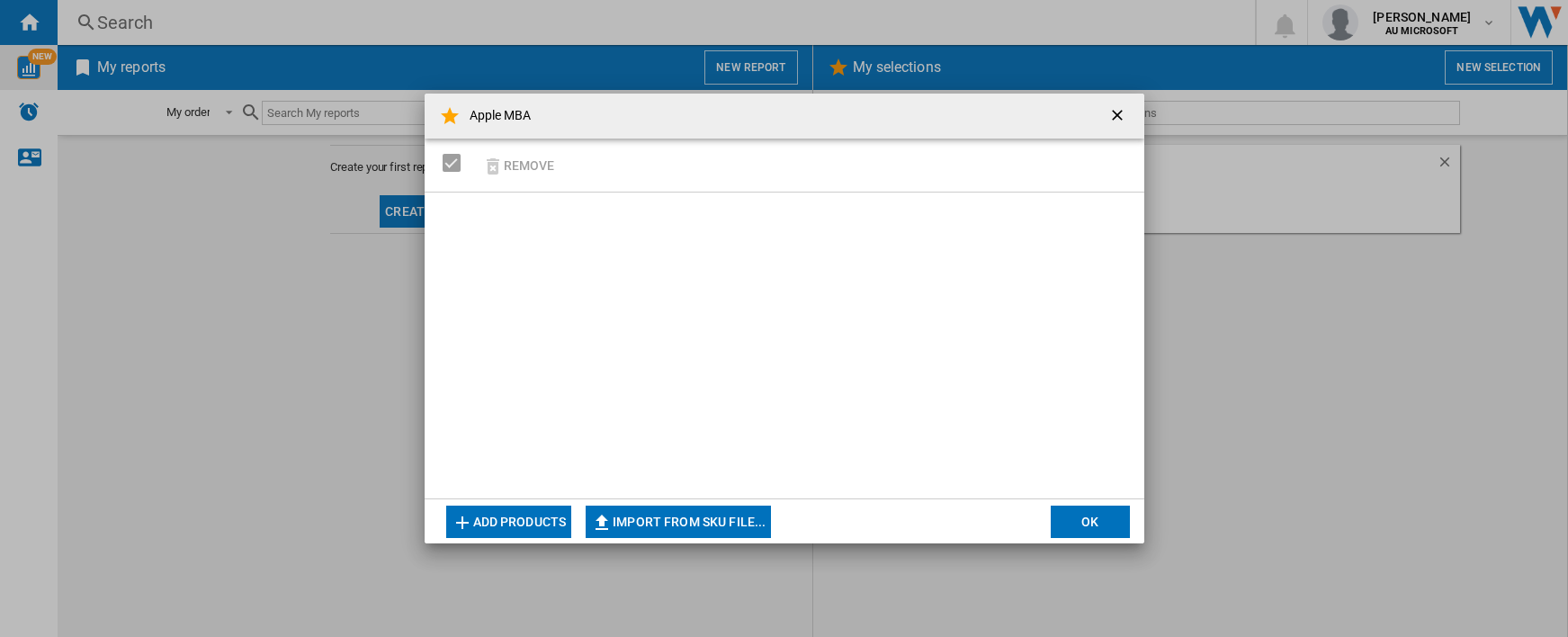
click at [730, 203] on div "Apple MBA ..." at bounding box center [784, 345] width 720 height 306
click at [542, 109] on md-toolbar "Apple MBA" at bounding box center [784, 115] width 720 height 45
drag, startPoint x: 540, startPoint y: 126, endPoint x: 581, endPoint y: 203, distance: 87.2
click at [540, 125] on md-toolbar "Apple MBA" at bounding box center [784, 115] width 720 height 45
click at [520, 509] on button "Add products" at bounding box center [509, 522] width 126 height 32
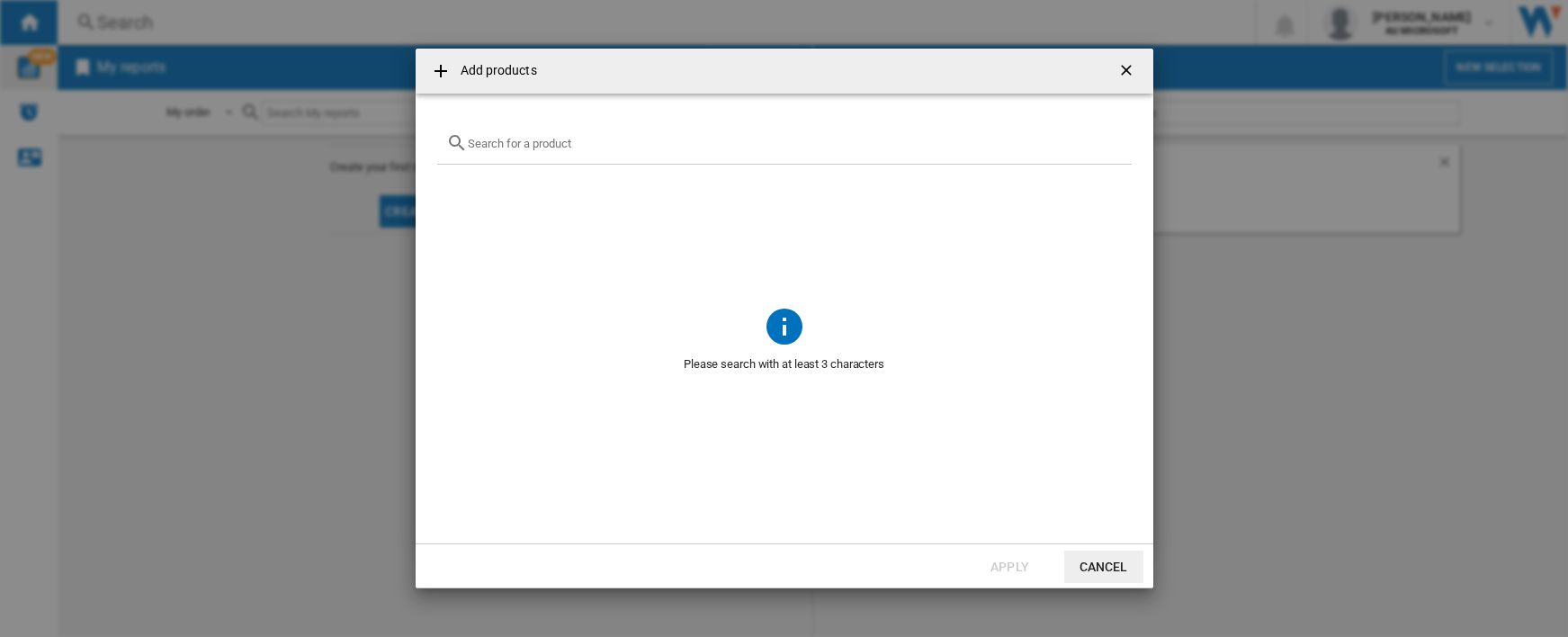
click at [501, 155] on div "Add products ..." at bounding box center [784, 144] width 694 height 42
click at [510, 145] on input "Add products ..." at bounding box center [795, 144] width 655 height 13
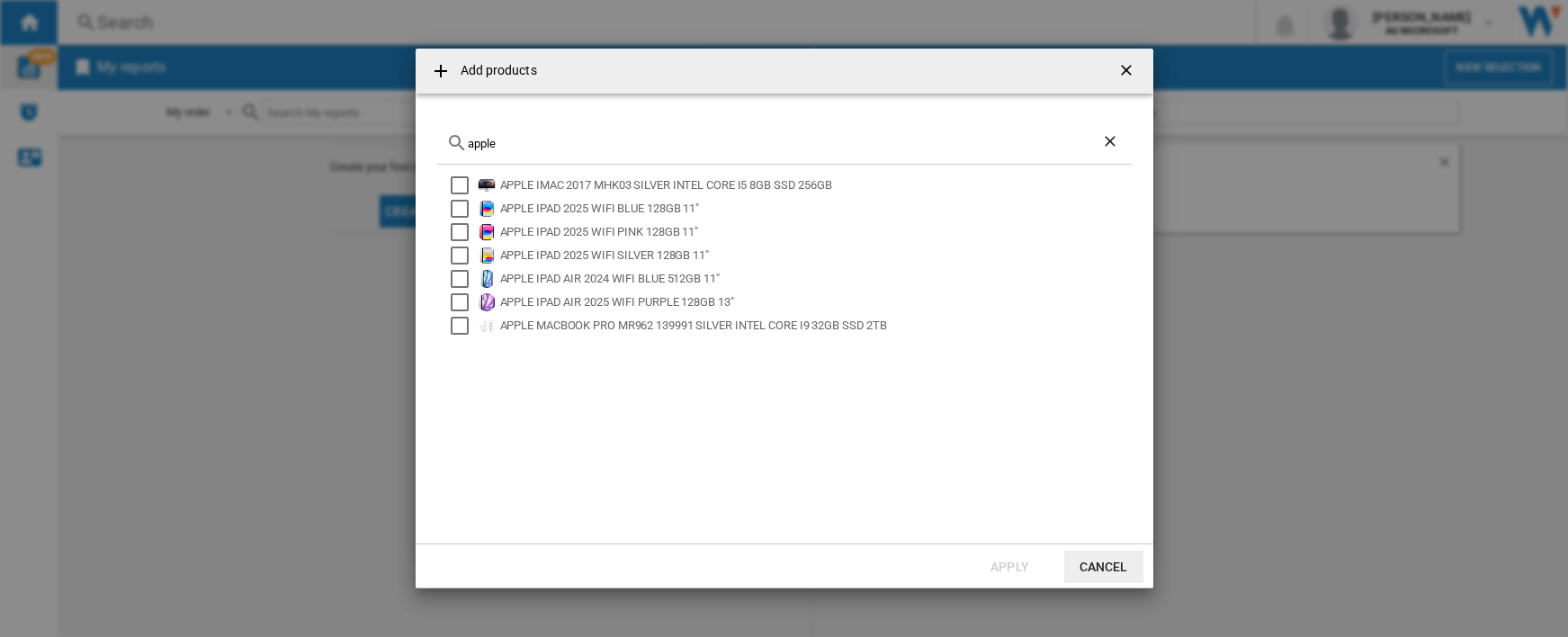
type input "apple"
click at [1117, 509] on button "Cancel" at bounding box center [1103, 567] width 79 height 32
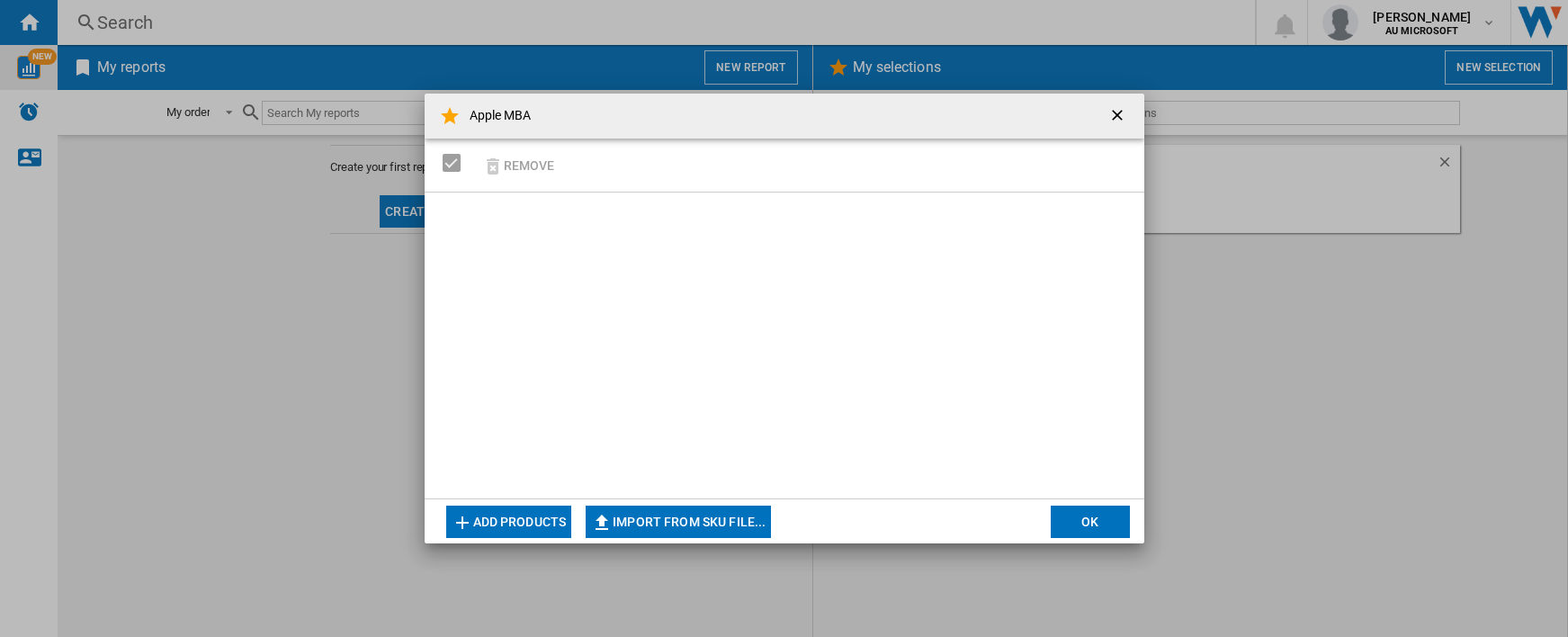
click at [1096, 509] on button "OK" at bounding box center [1090, 522] width 79 height 32
